Goal: Information Seeking & Learning: Find specific fact

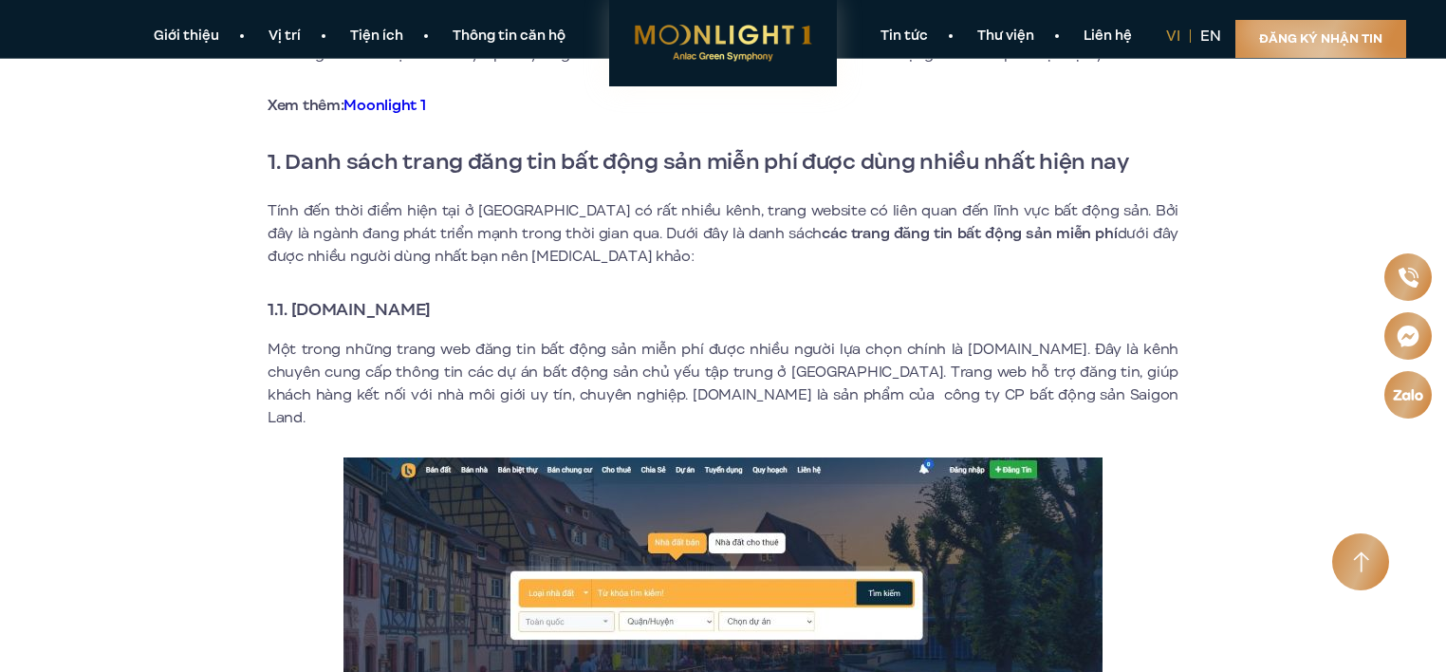
scroll to position [603, 0]
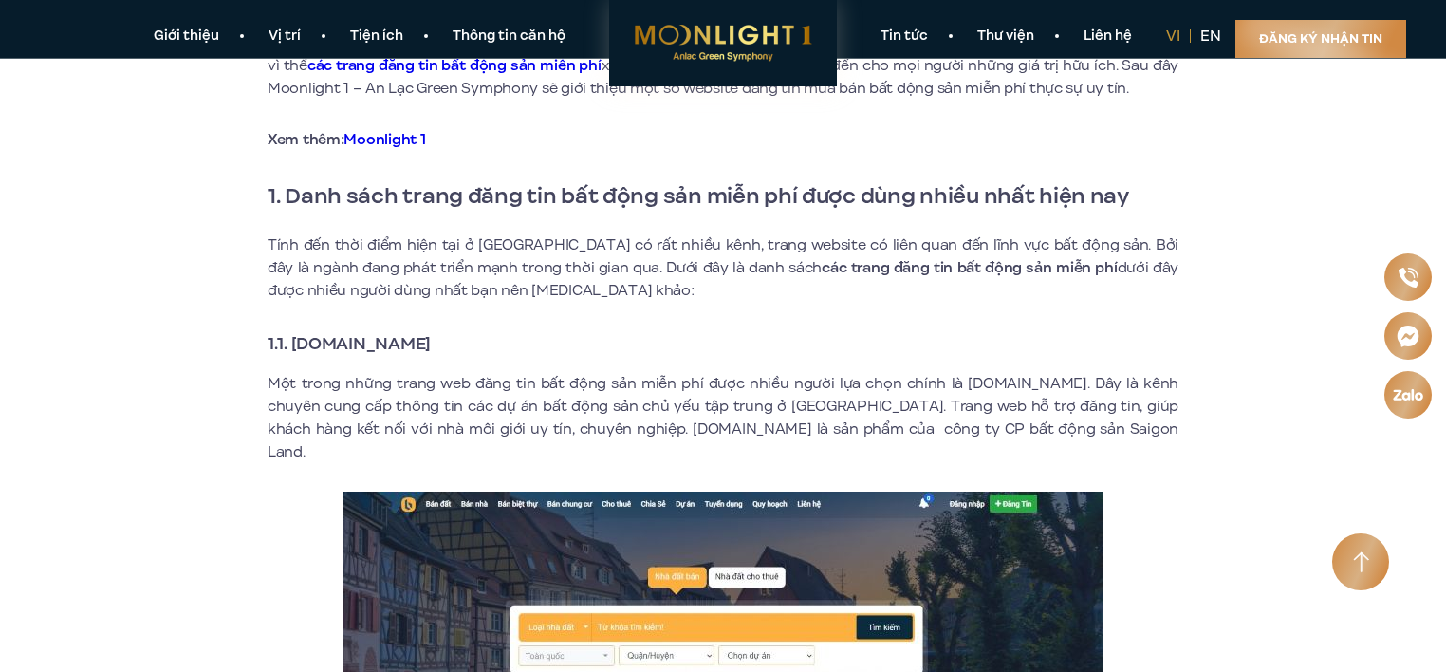
drag, startPoint x: 295, startPoint y: 335, endPoint x: 501, endPoint y: 327, distance: 206.0
copy strong "[DOMAIN_NAME]"
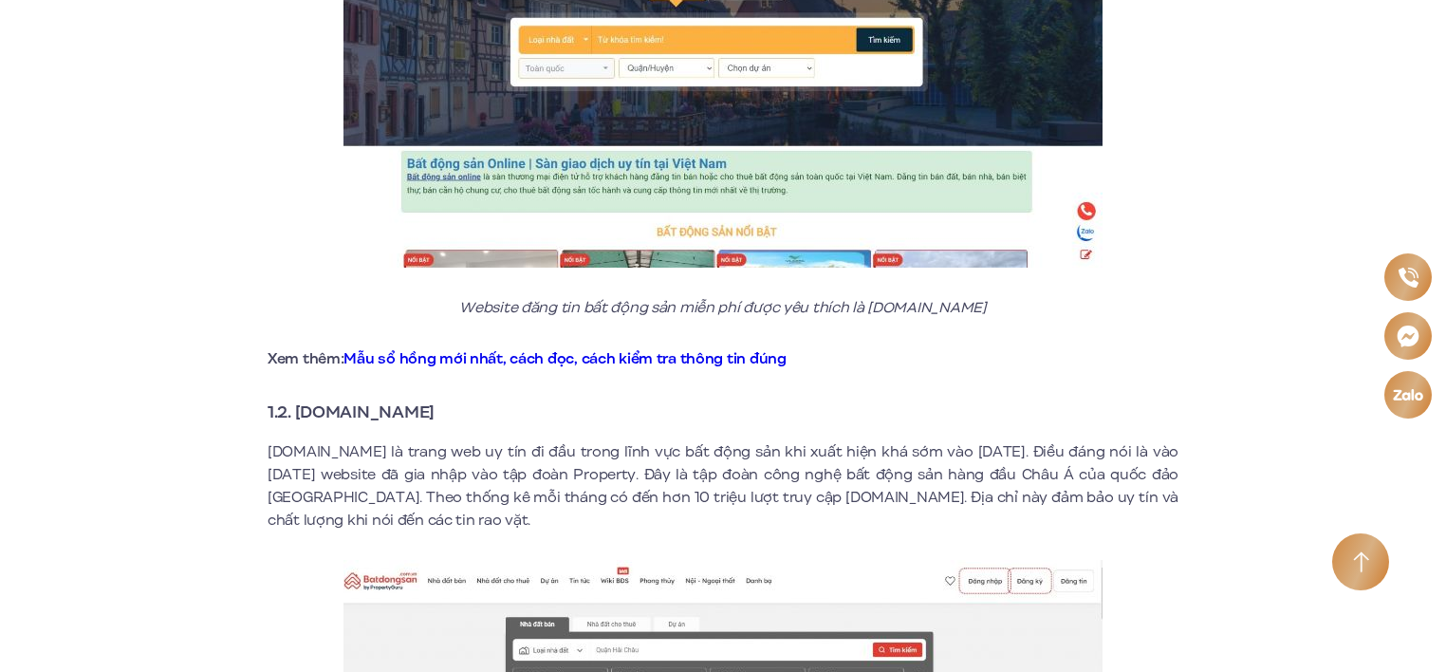
scroll to position [1194, 0]
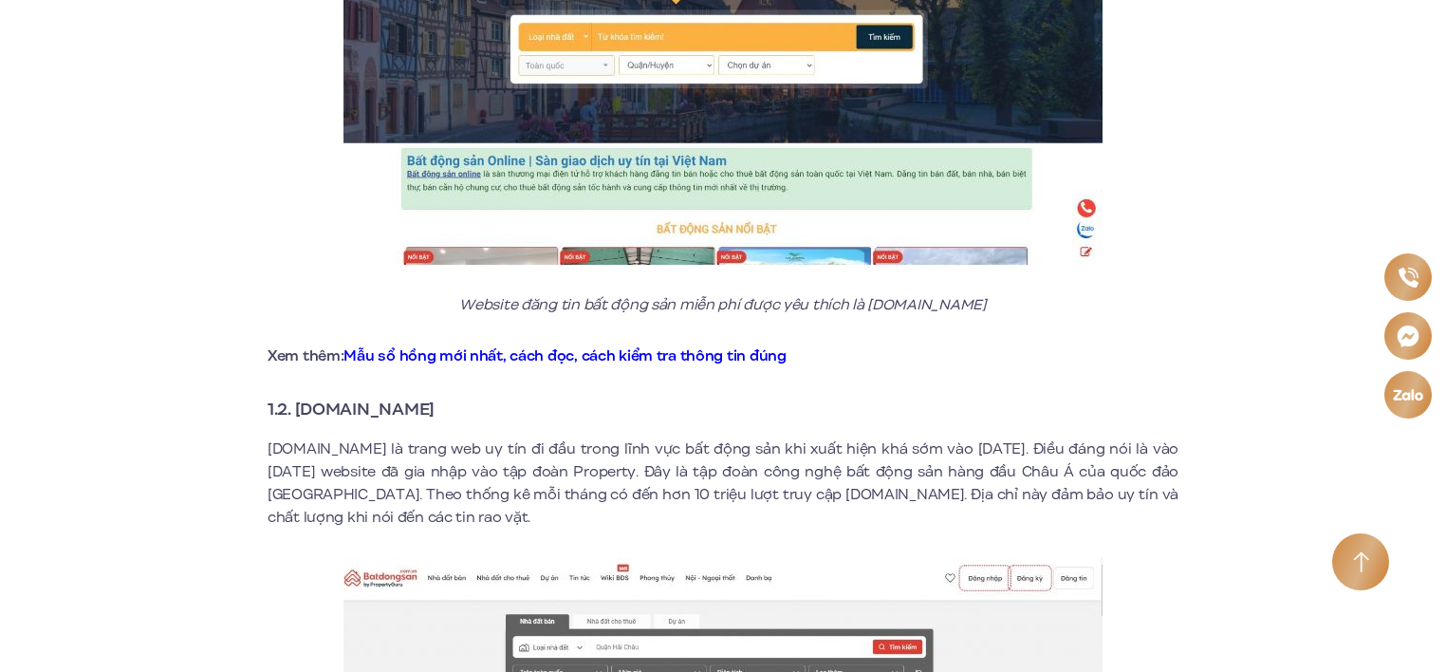
drag, startPoint x: 292, startPoint y: 388, endPoint x: 465, endPoint y: 383, distance: 172.8
click at [465, 396] on h3 "1.2. [DOMAIN_NAME]" at bounding box center [723, 409] width 911 height 27
copy strong "[DOMAIN_NAME]"
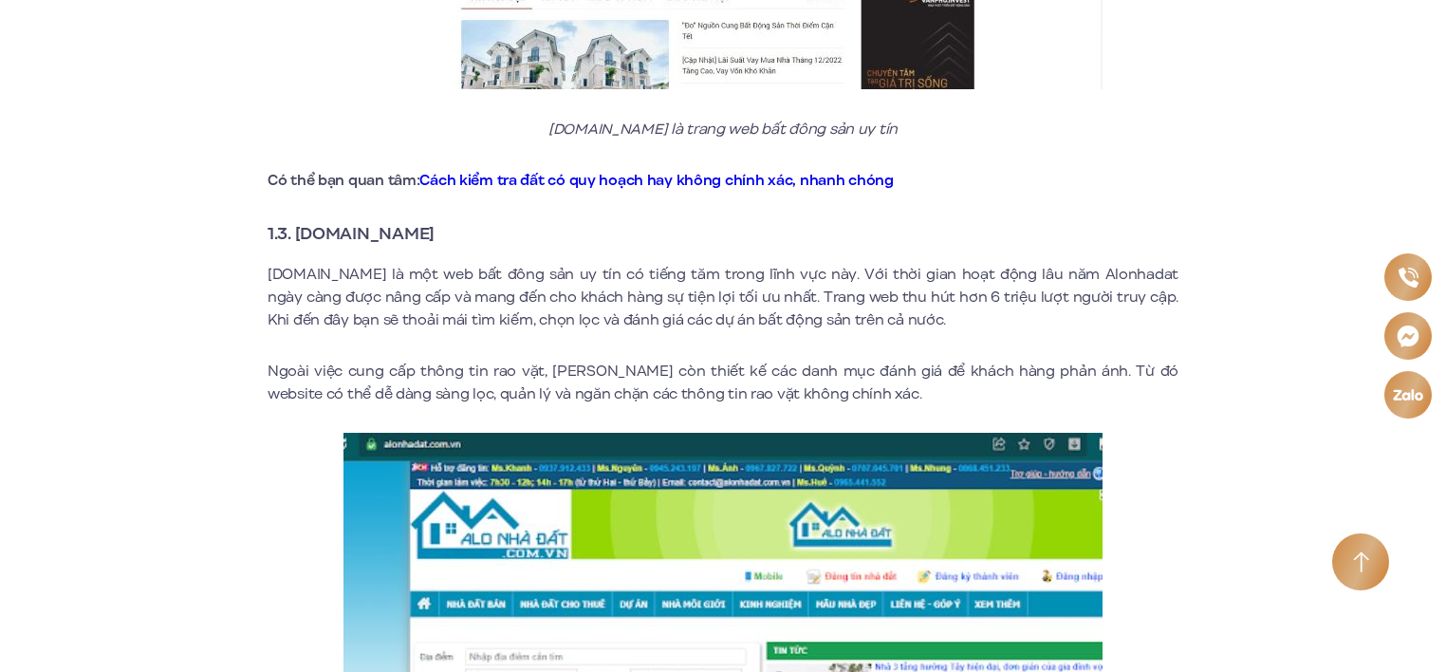
scroll to position [2017, 0]
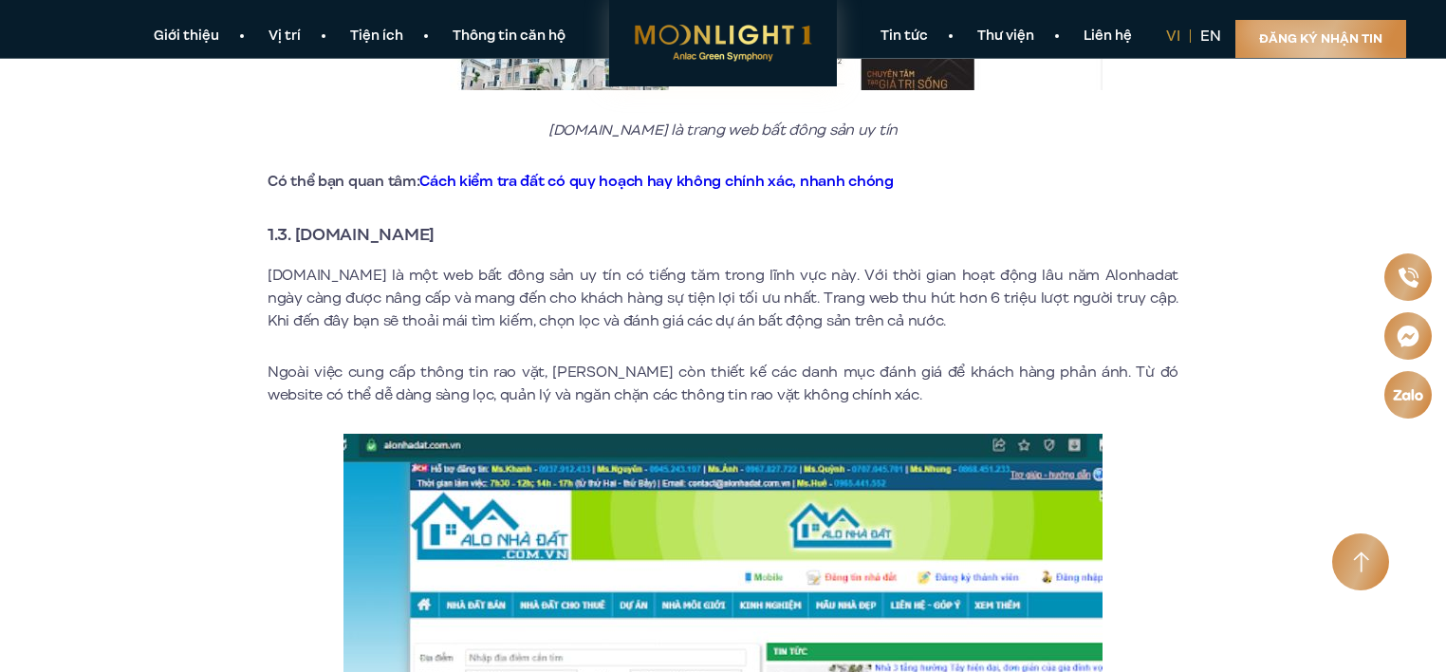
drag, startPoint x: 299, startPoint y: 213, endPoint x: 454, endPoint y: 203, distance: 155.0
click at [454, 221] on h3 "1.3. [DOMAIN_NAME]" at bounding box center [723, 234] width 911 height 27
copy strong "[DOMAIN_NAME]"
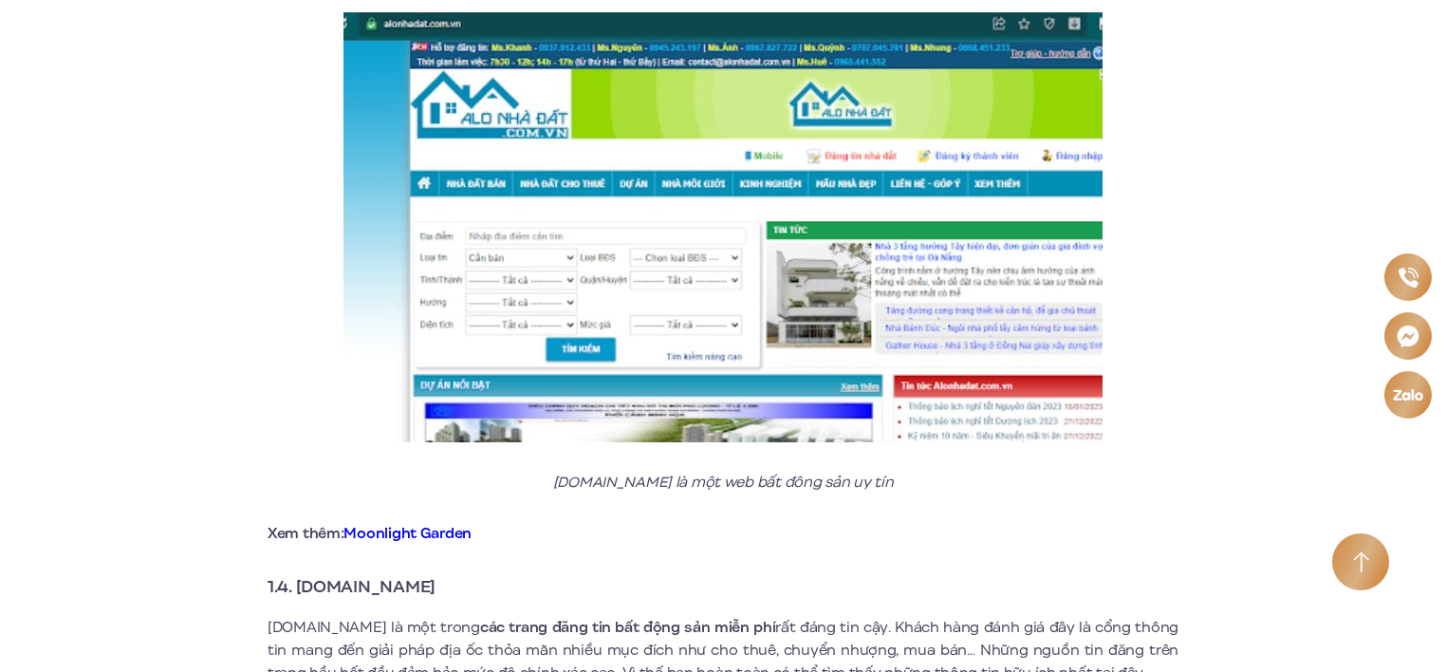
scroll to position [2814, 0]
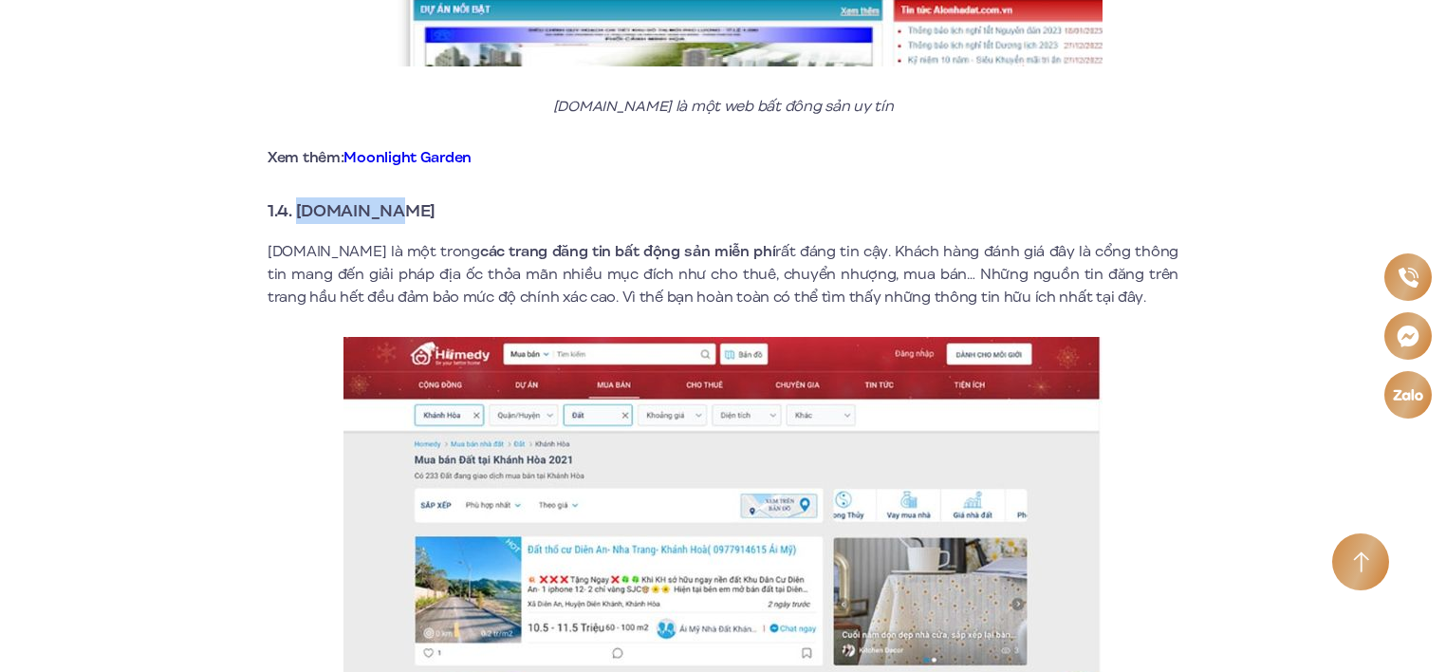
drag, startPoint x: 302, startPoint y: 186, endPoint x: 415, endPoint y: 173, distance: 113.7
click at [379, 198] on strong "1.4. [DOMAIN_NAME]" at bounding box center [352, 210] width 168 height 25
drag, startPoint x: 297, startPoint y: 185, endPoint x: 418, endPoint y: 176, distance: 121.8
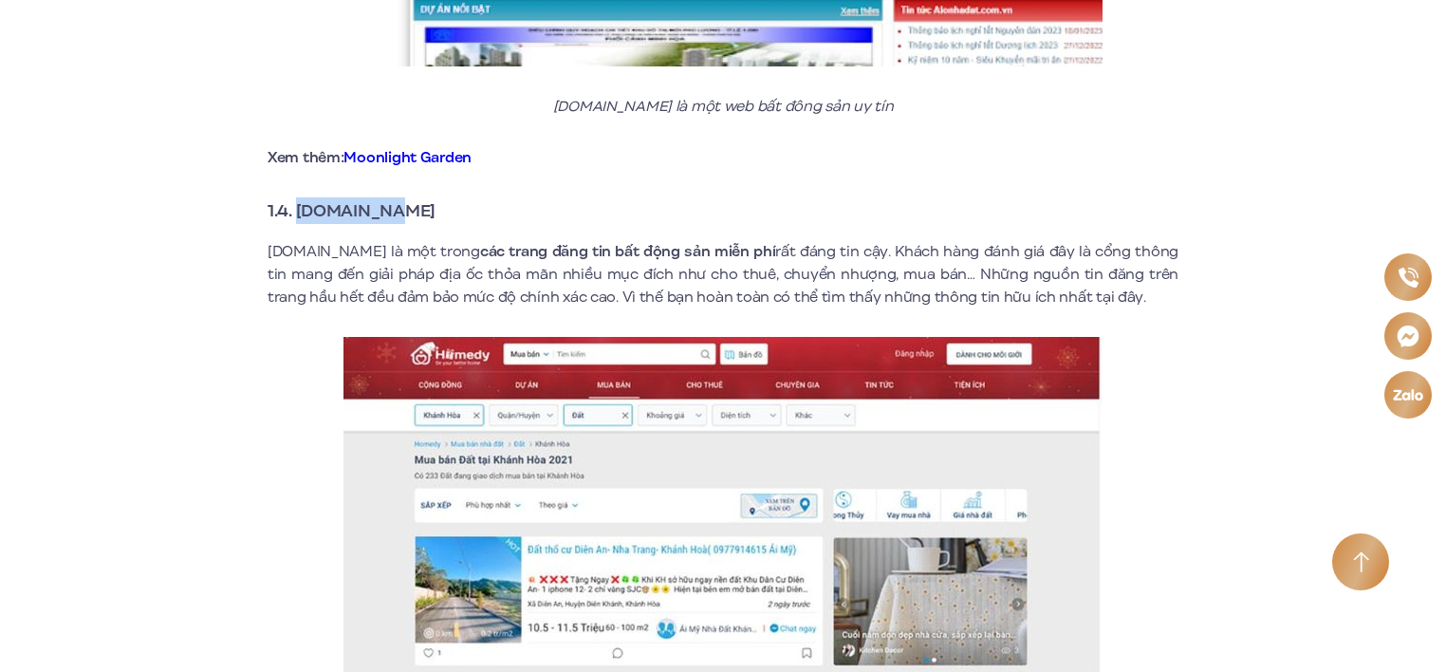
click at [418, 197] on h3 "1.4. [DOMAIN_NAME]" at bounding box center [723, 210] width 911 height 27
copy strong "[DOMAIN_NAME]"
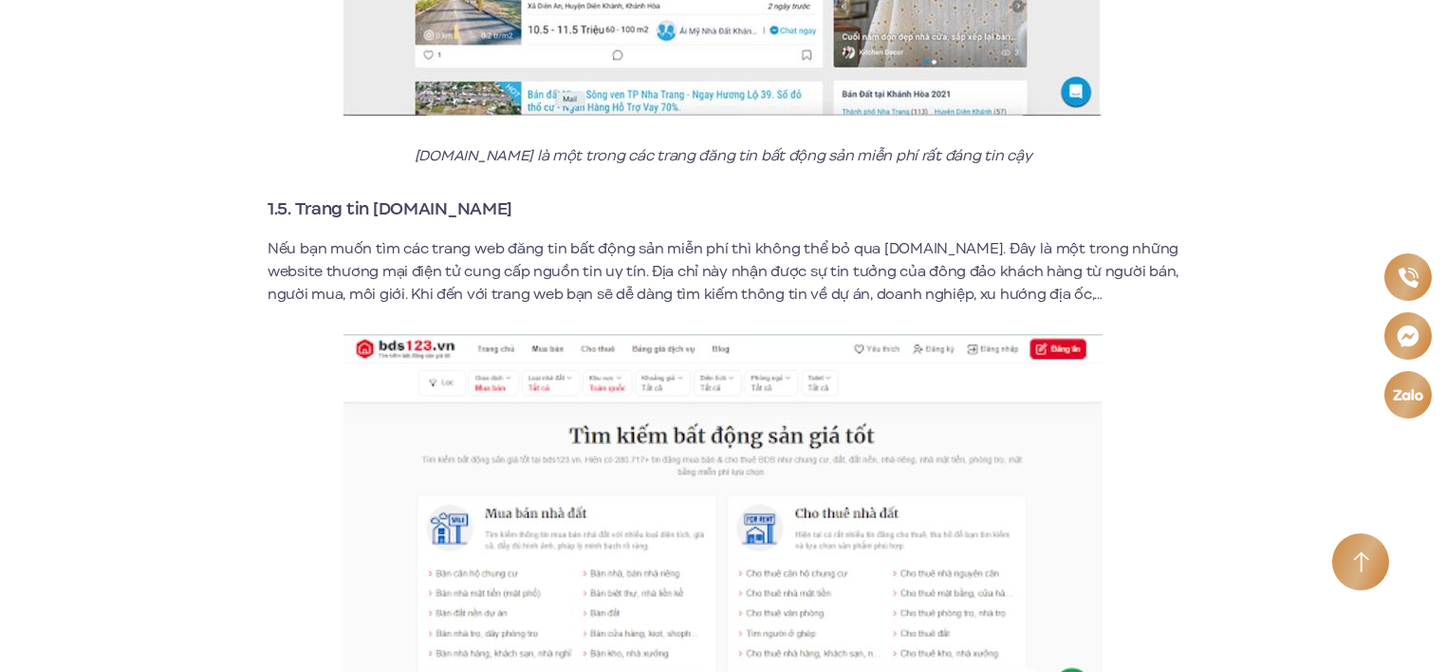
scroll to position [3412, 0]
drag, startPoint x: 293, startPoint y: 180, endPoint x: 471, endPoint y: 180, distance: 177.4
click at [471, 195] on h3 "1.5. Trang tin [DOMAIN_NAME]" at bounding box center [723, 208] width 911 height 27
copy strong "Trang tin [DOMAIN_NAME]"
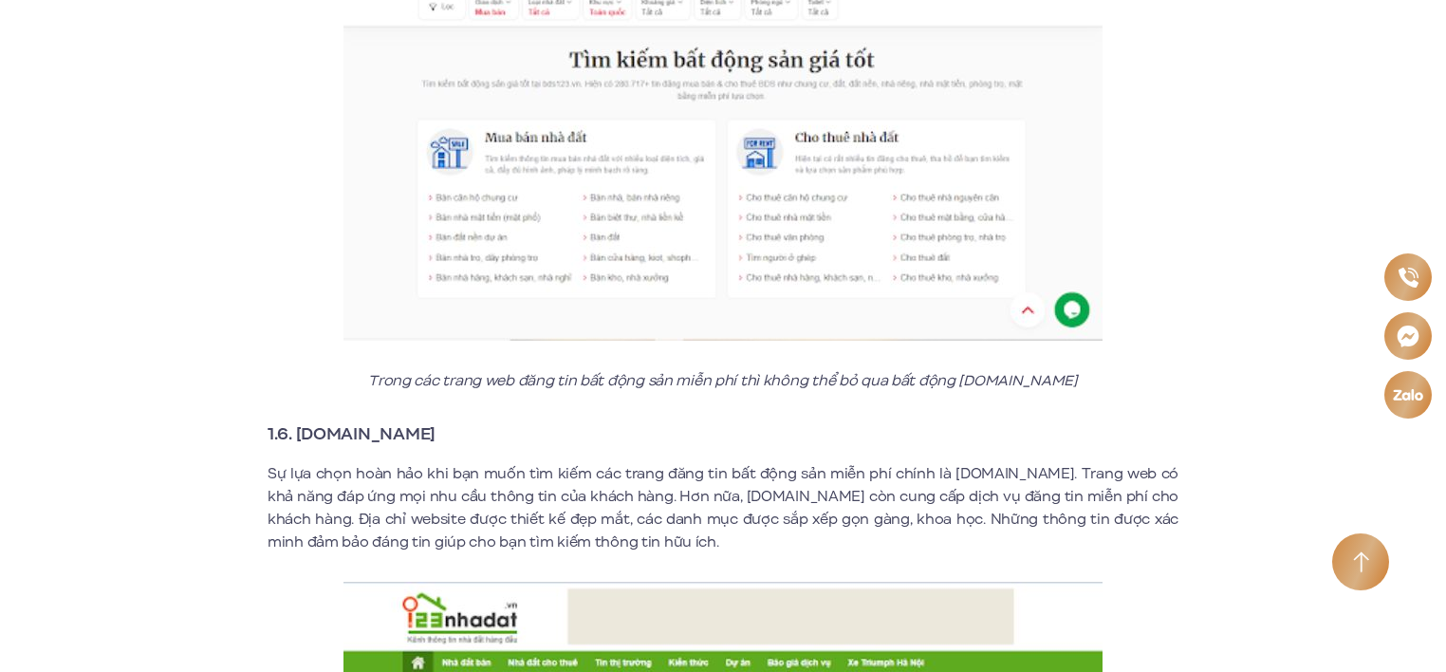
scroll to position [3868, 0]
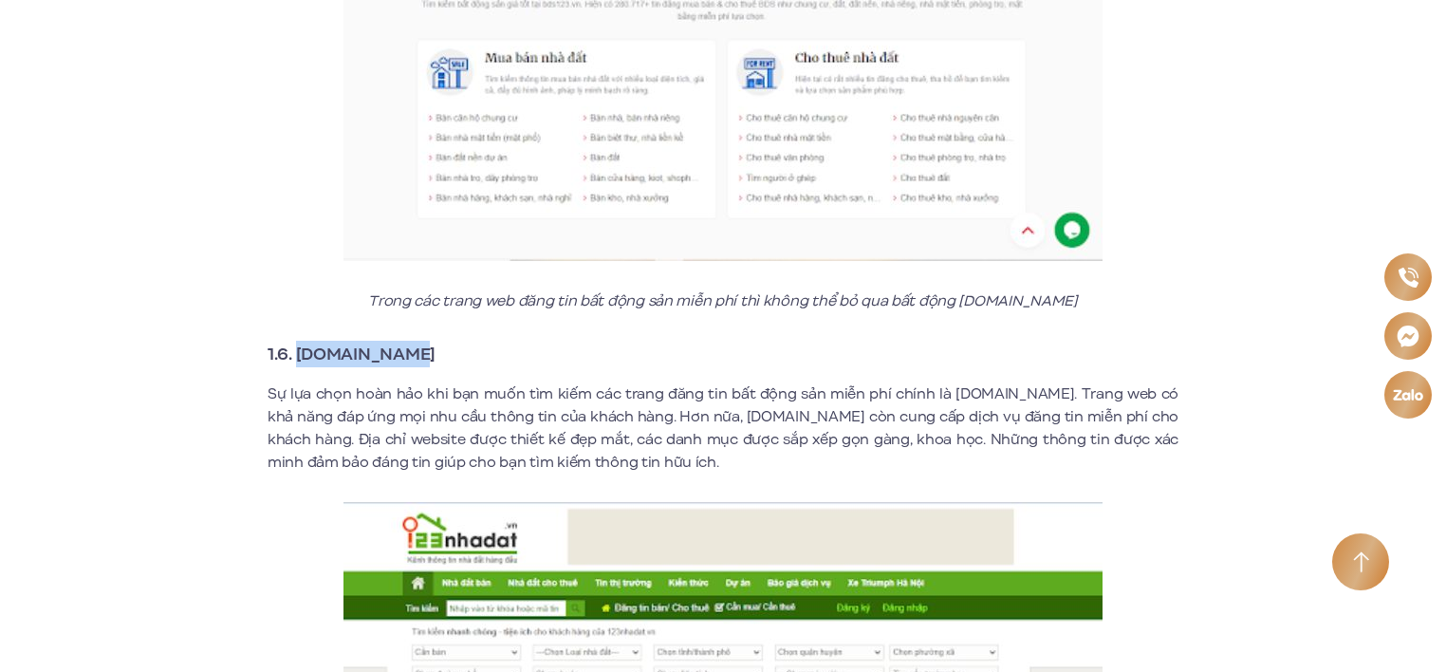
drag, startPoint x: 295, startPoint y: 325, endPoint x: 430, endPoint y: 329, distance: 134.8
click at [430, 341] on h3 "1.6. [DOMAIN_NAME]" at bounding box center [723, 354] width 911 height 27
copy strong "[DOMAIN_NAME]"
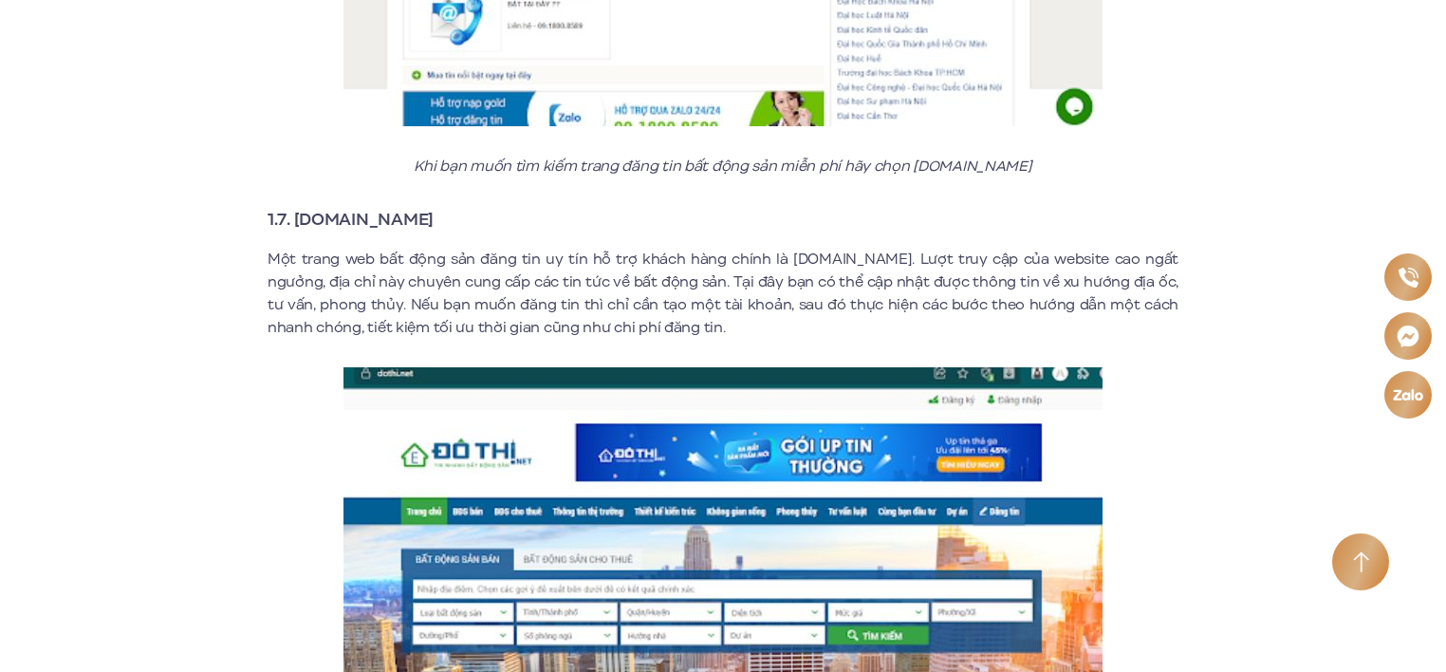
scroll to position [4630, 0]
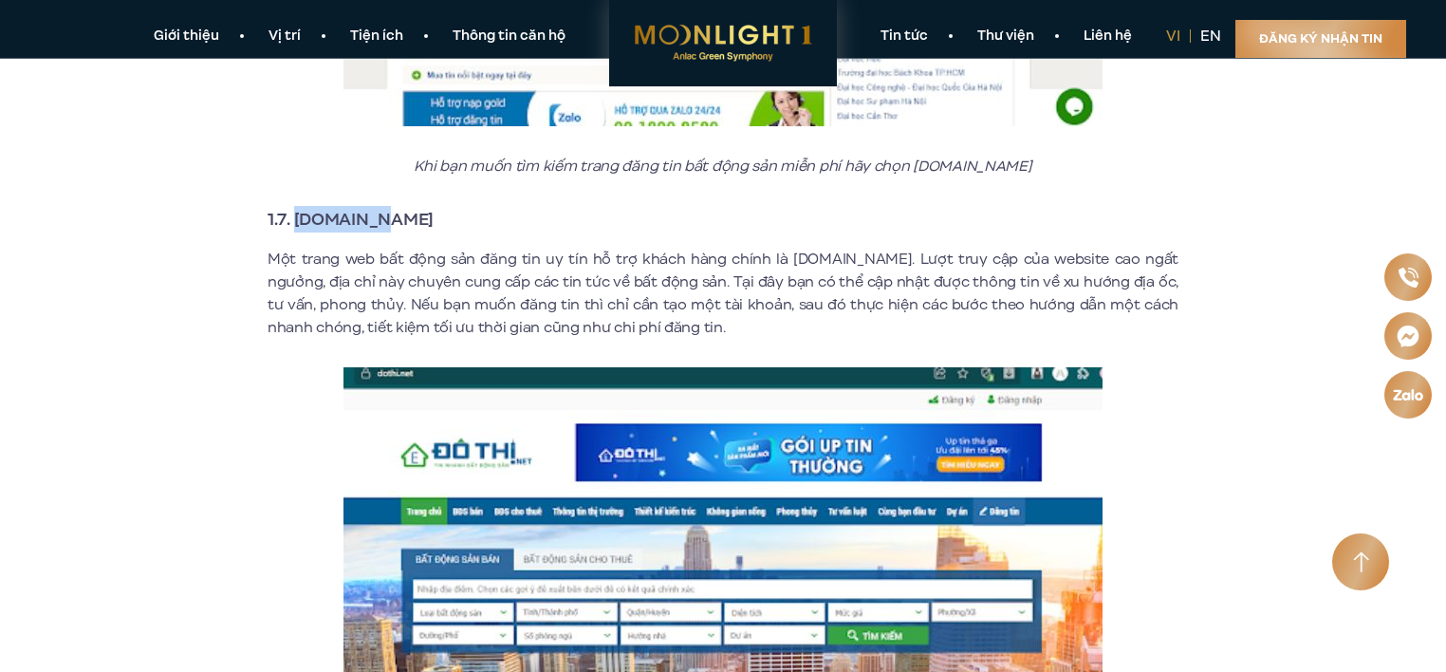
drag, startPoint x: 296, startPoint y: 192, endPoint x: 377, endPoint y: 190, distance: 80.7
click at [377, 206] on h3 "1.7. [DOMAIN_NAME]" at bounding box center [723, 219] width 911 height 27
copy strong "[DOMAIN_NAME]"
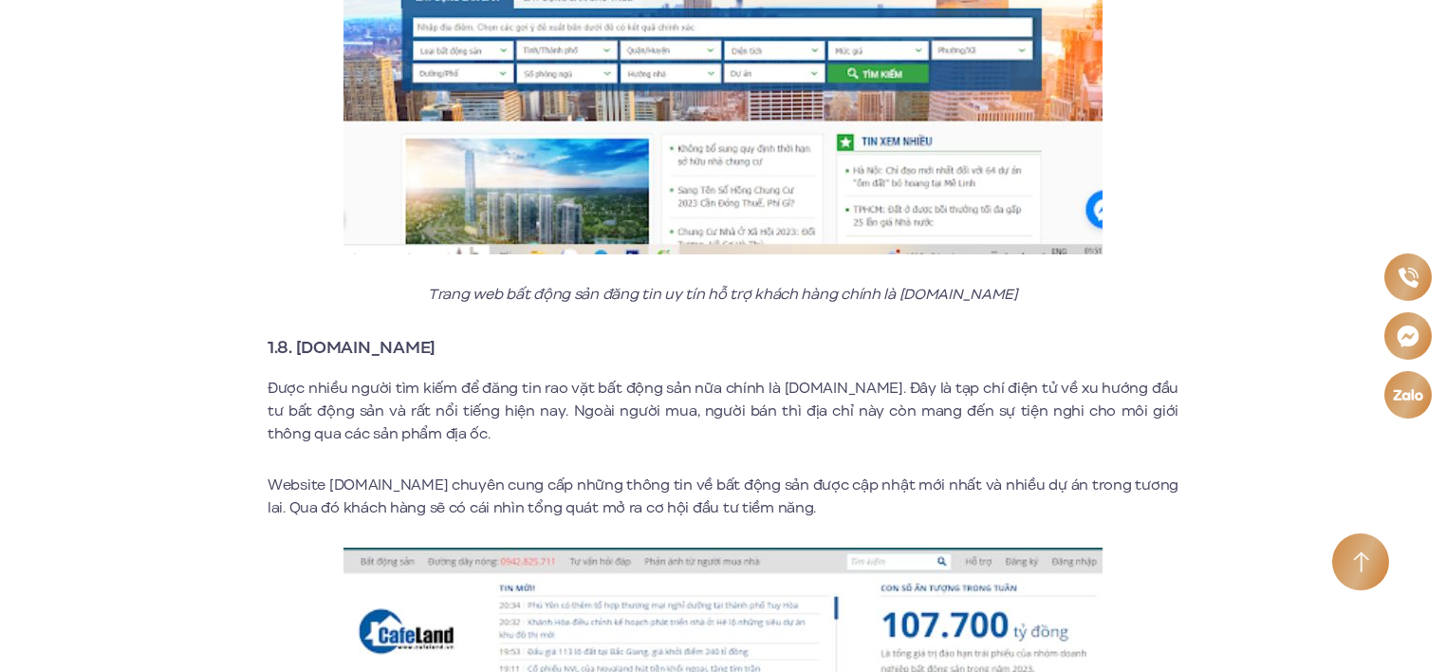
scroll to position [5199, 0]
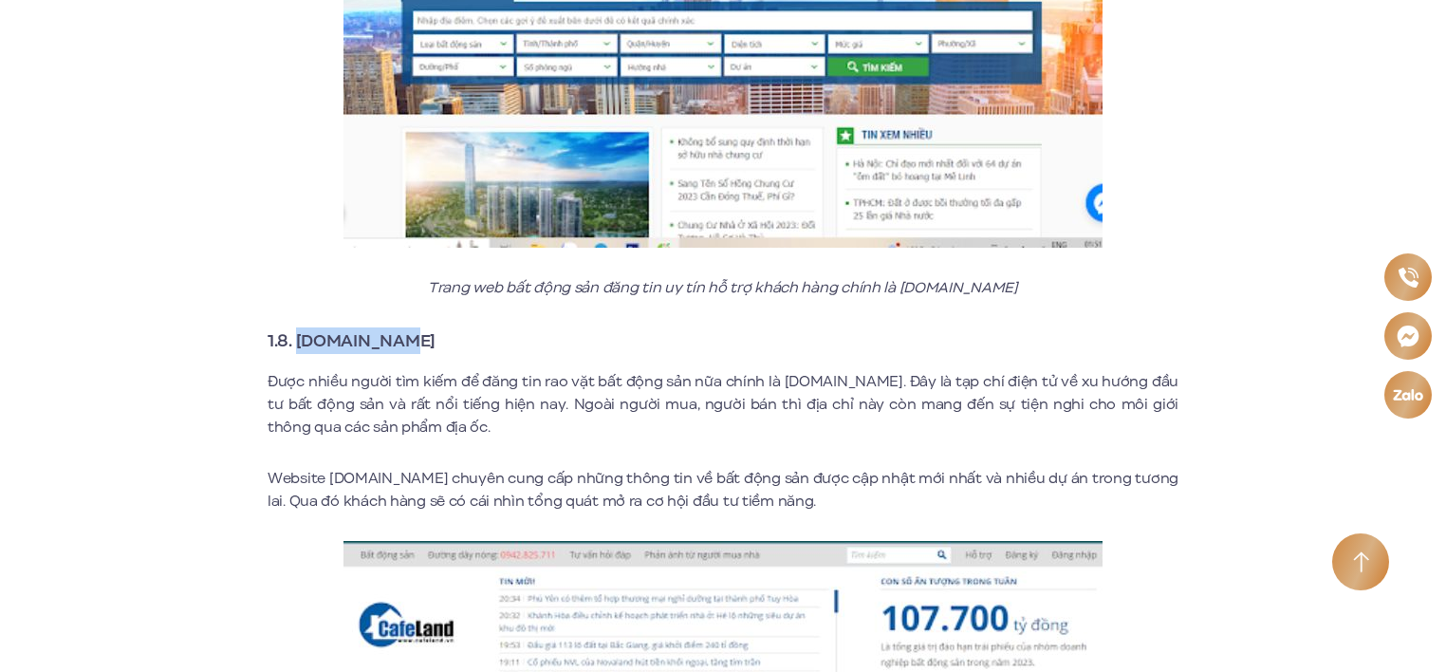
drag, startPoint x: 298, startPoint y: 315, endPoint x: 429, endPoint y: 307, distance: 131.2
click at [429, 327] on h3 "1.8. [DOMAIN_NAME]" at bounding box center [723, 340] width 911 height 27
copy strong "[DOMAIN_NAME]"
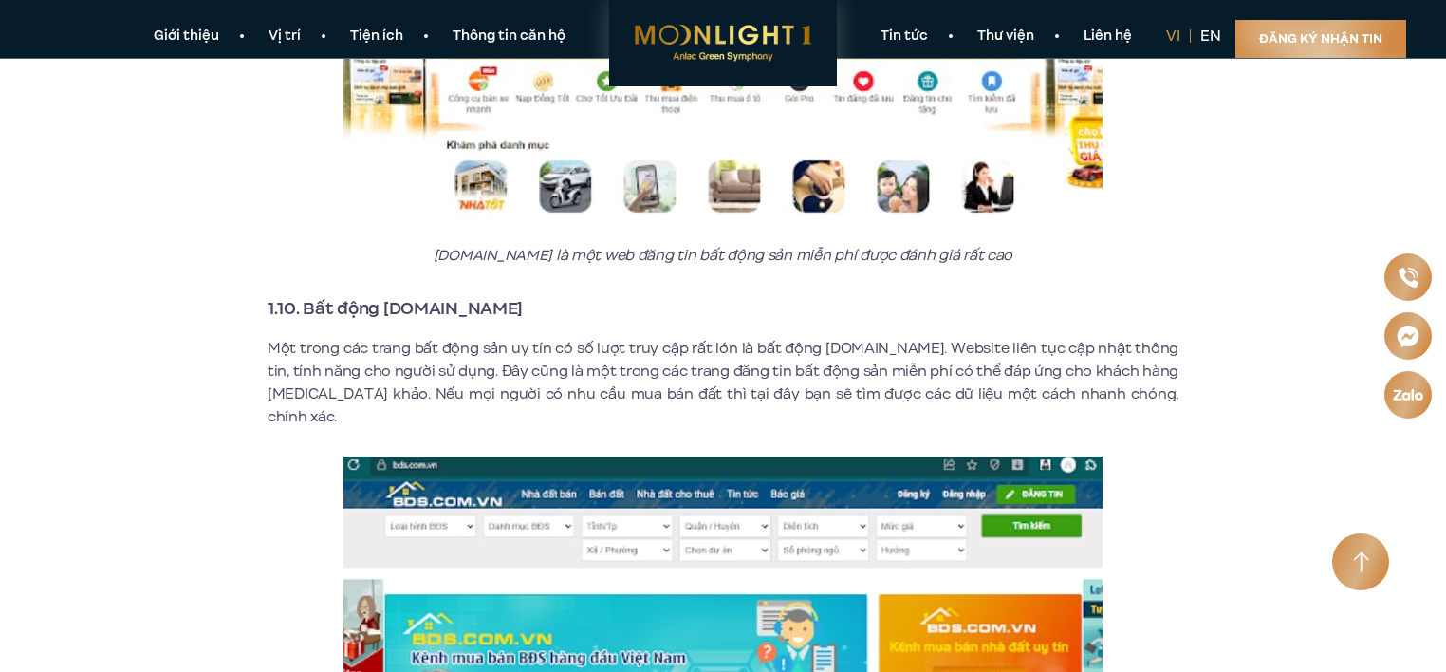
scroll to position [6522, 0]
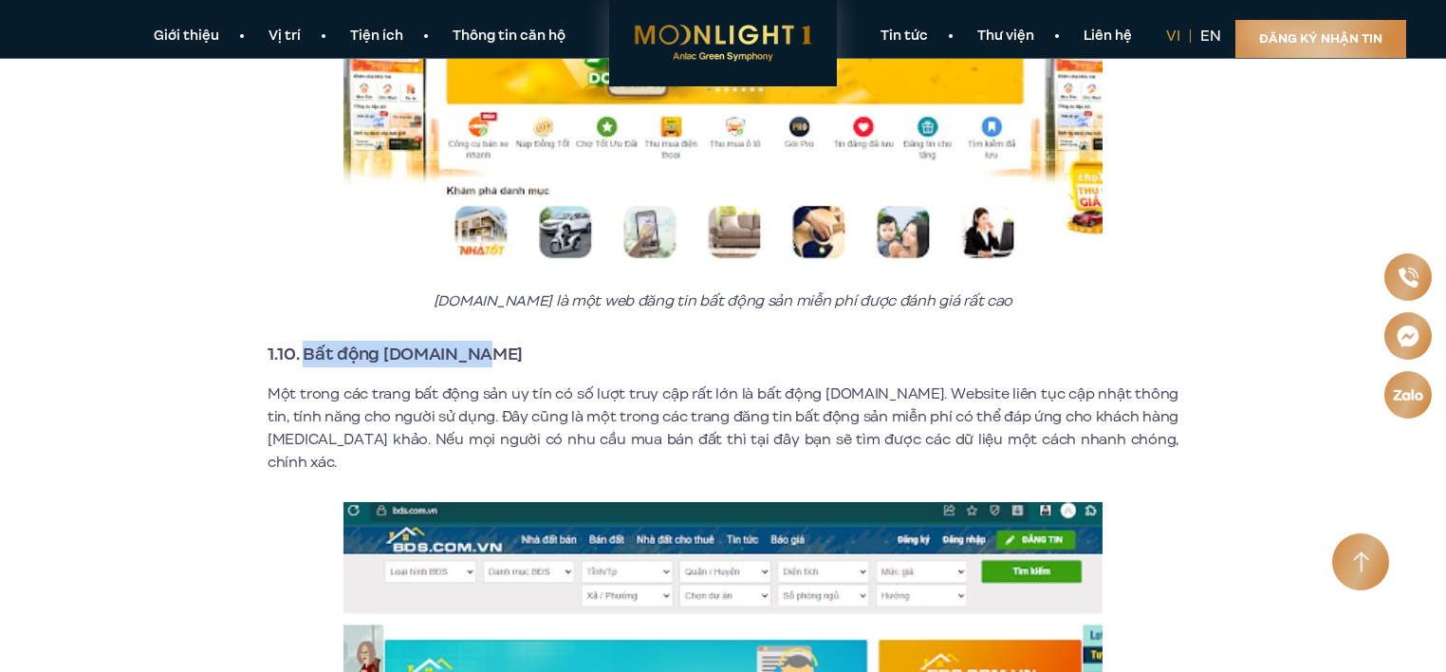
drag, startPoint x: 306, startPoint y: 334, endPoint x: 505, endPoint y: 330, distance: 199.3
click at [505, 341] on h3 "1.10. Bất động [DOMAIN_NAME]" at bounding box center [723, 354] width 911 height 27
copy strong "Bất động [DOMAIN_NAME]"
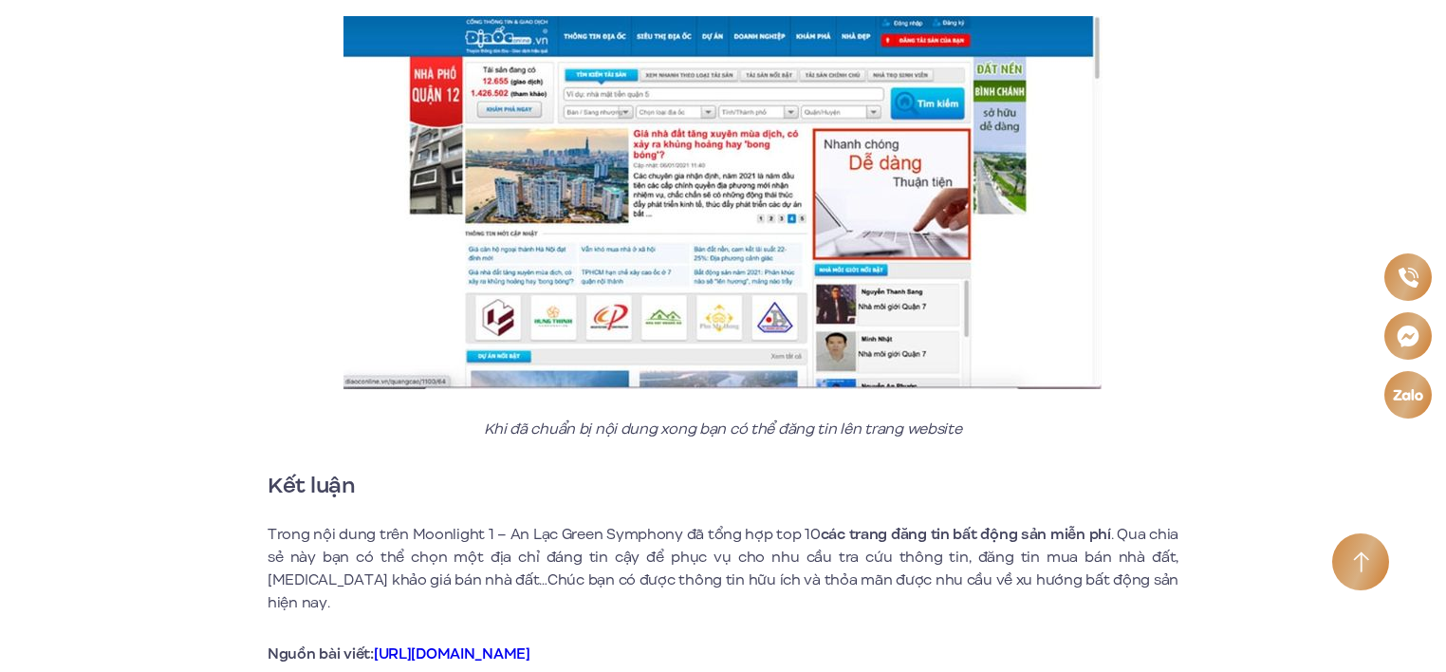
scroll to position [9063, 0]
